Goal: Check status

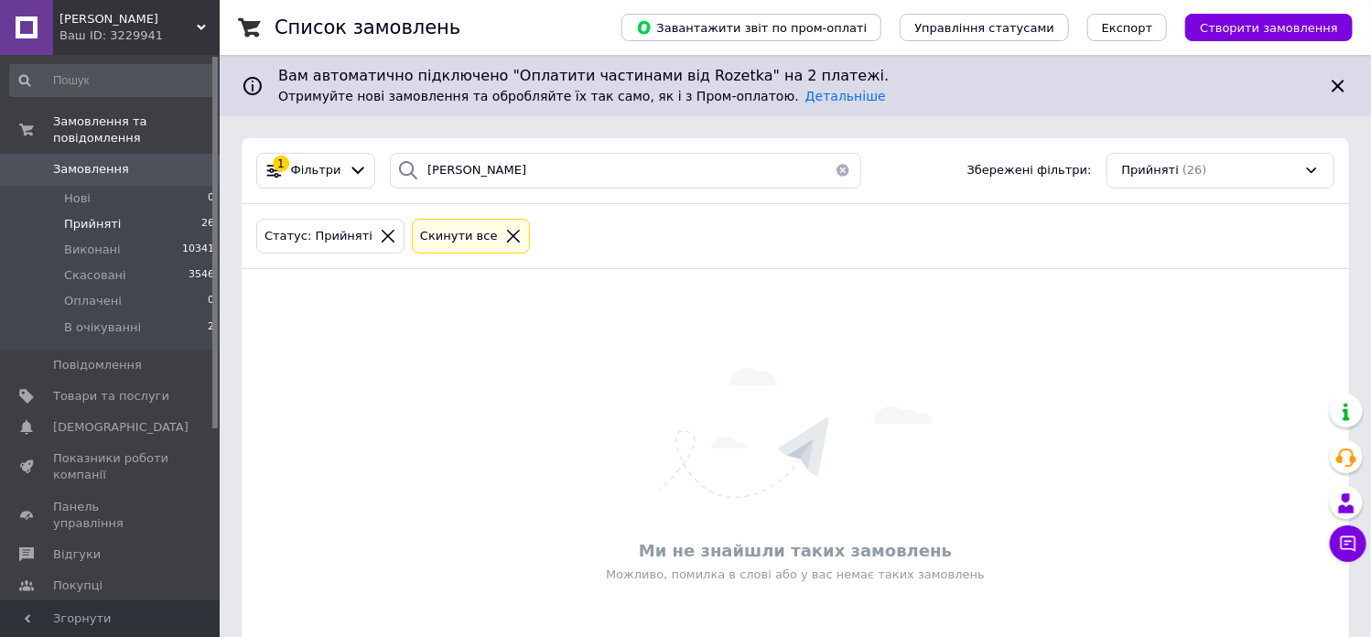
click at [122, 213] on li "Прийняті 26" at bounding box center [112, 224] width 225 height 26
click at [97, 216] on span "Прийняті" at bounding box center [92, 224] width 57 height 16
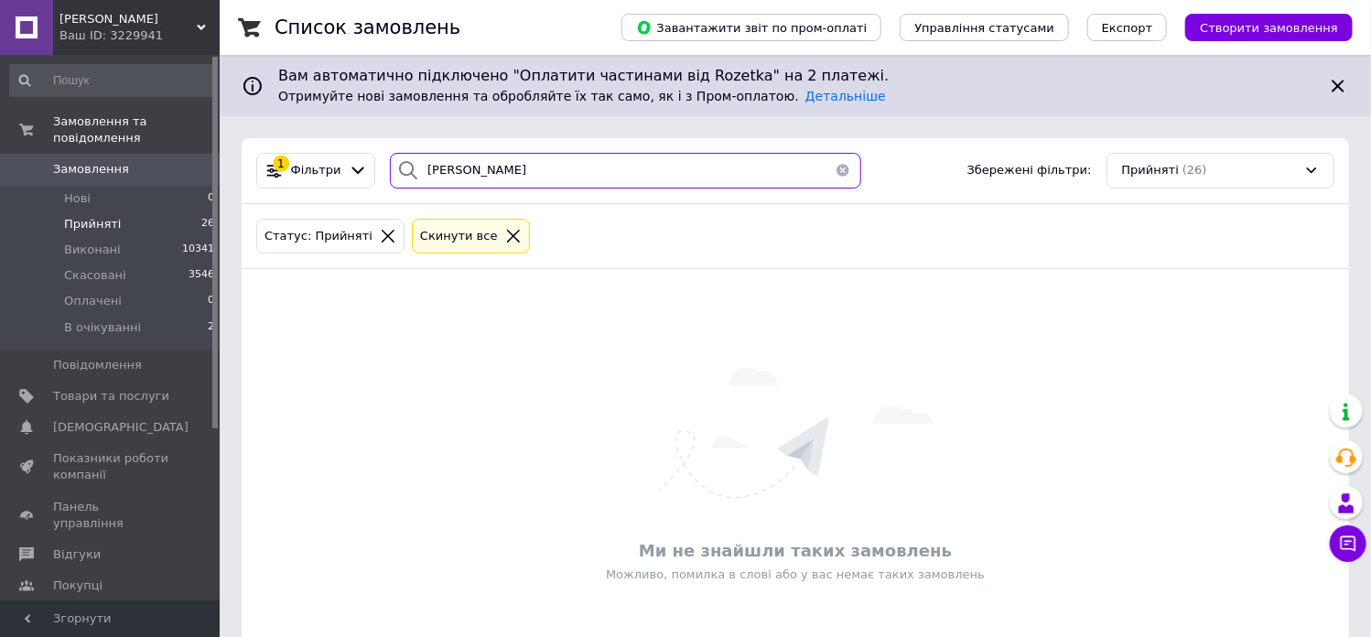
drag, startPoint x: 436, startPoint y: 175, endPoint x: 389, endPoint y: 175, distance: 46.7
click at [390, 175] on div "[PERSON_NAME]" at bounding box center [625, 171] width 471 height 36
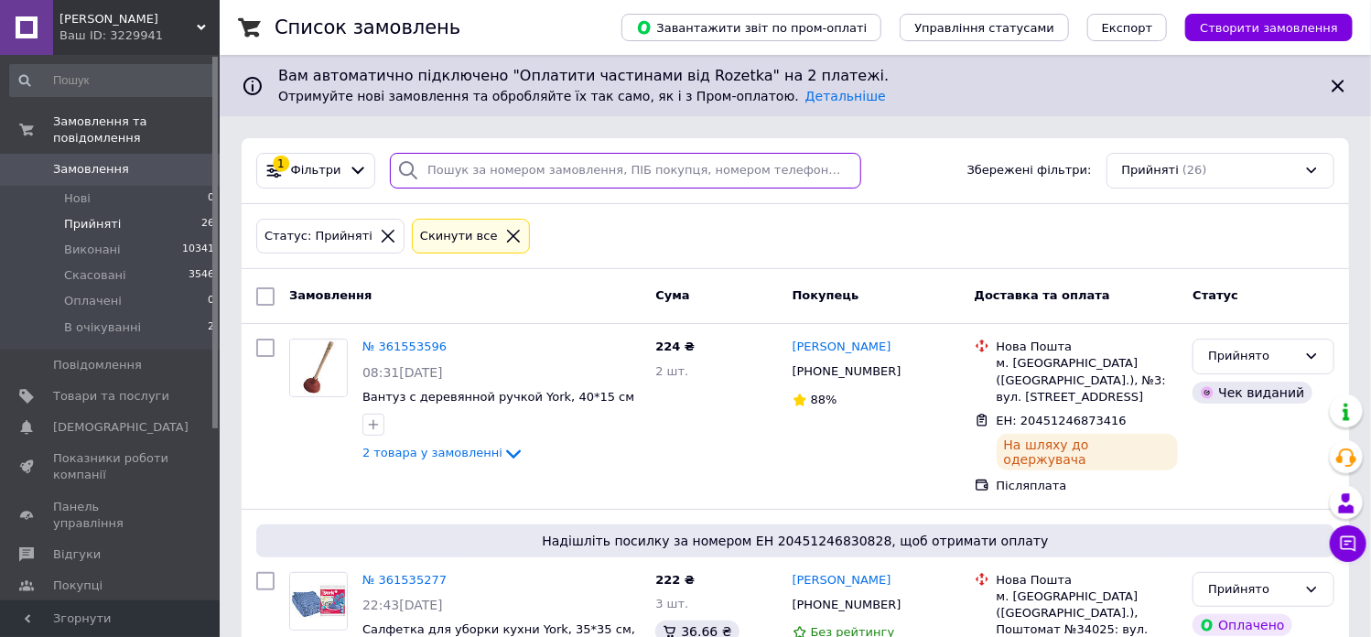
click at [476, 174] on input "search" at bounding box center [625, 171] width 471 height 36
type input "[PERSON_NAME]"
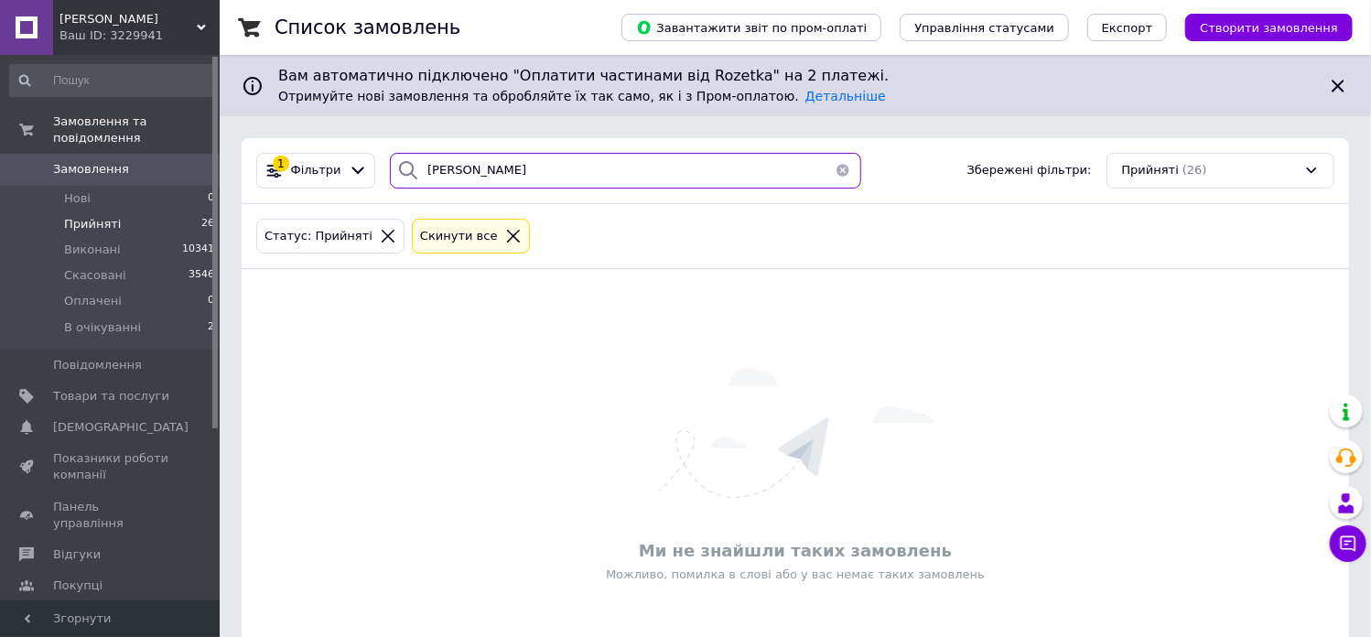
drag, startPoint x: 437, startPoint y: 174, endPoint x: 392, endPoint y: 181, distance: 46.3
click at [392, 181] on div "[PERSON_NAME]" at bounding box center [625, 171] width 471 height 36
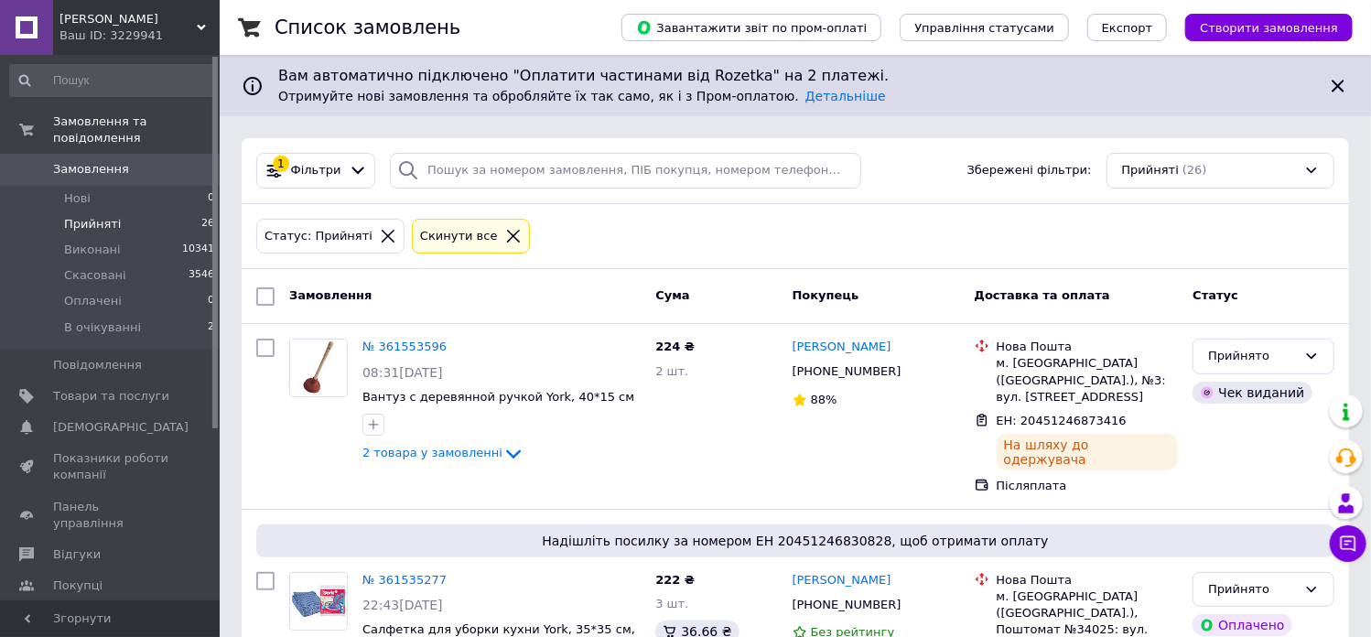
click at [137, 211] on li "Прийняті 26" at bounding box center [112, 224] width 225 height 26
